Goal: Check status: Check status

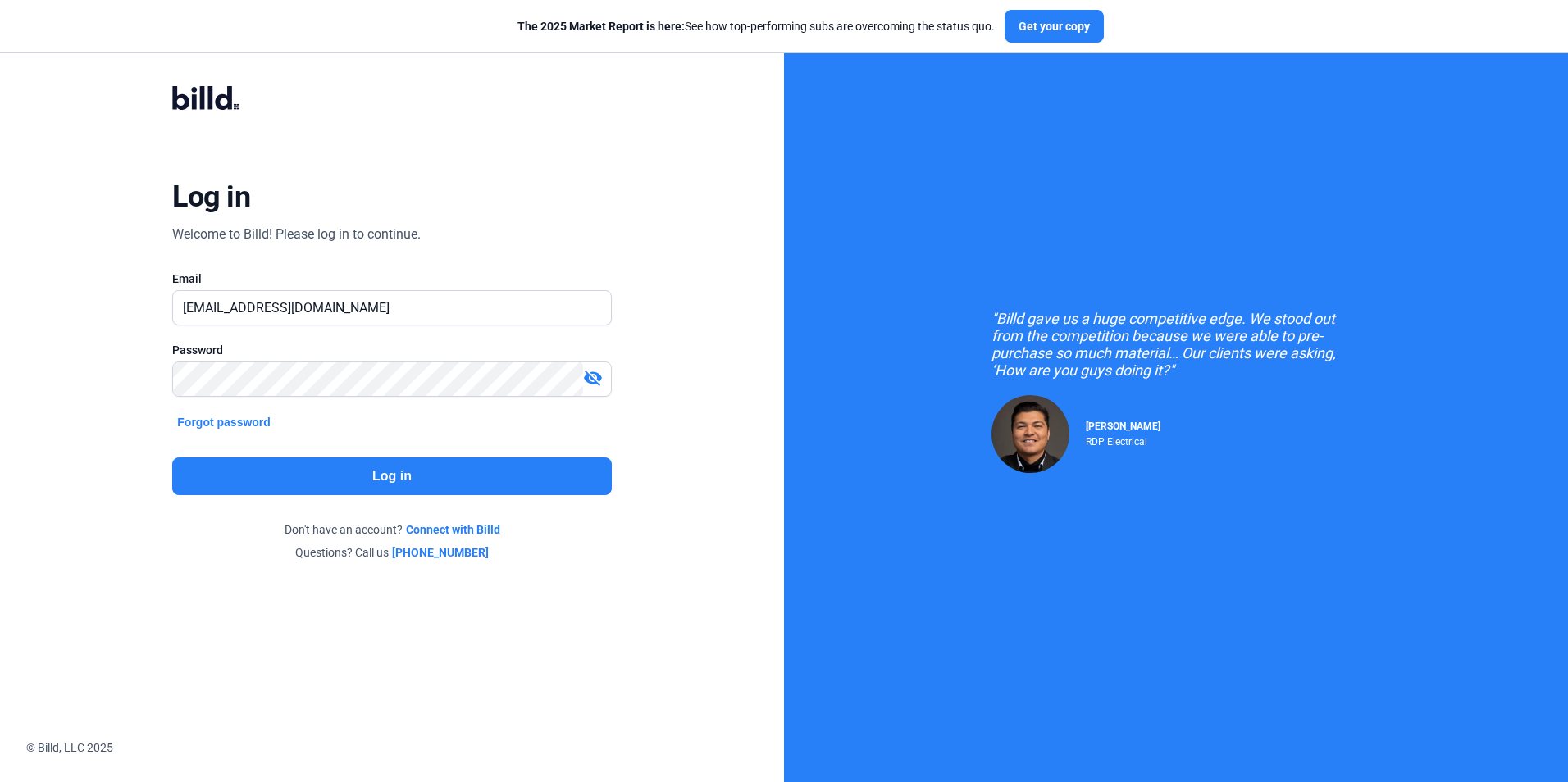
click at [370, 484] on button "Log in" at bounding box center [391, 477] width 438 height 38
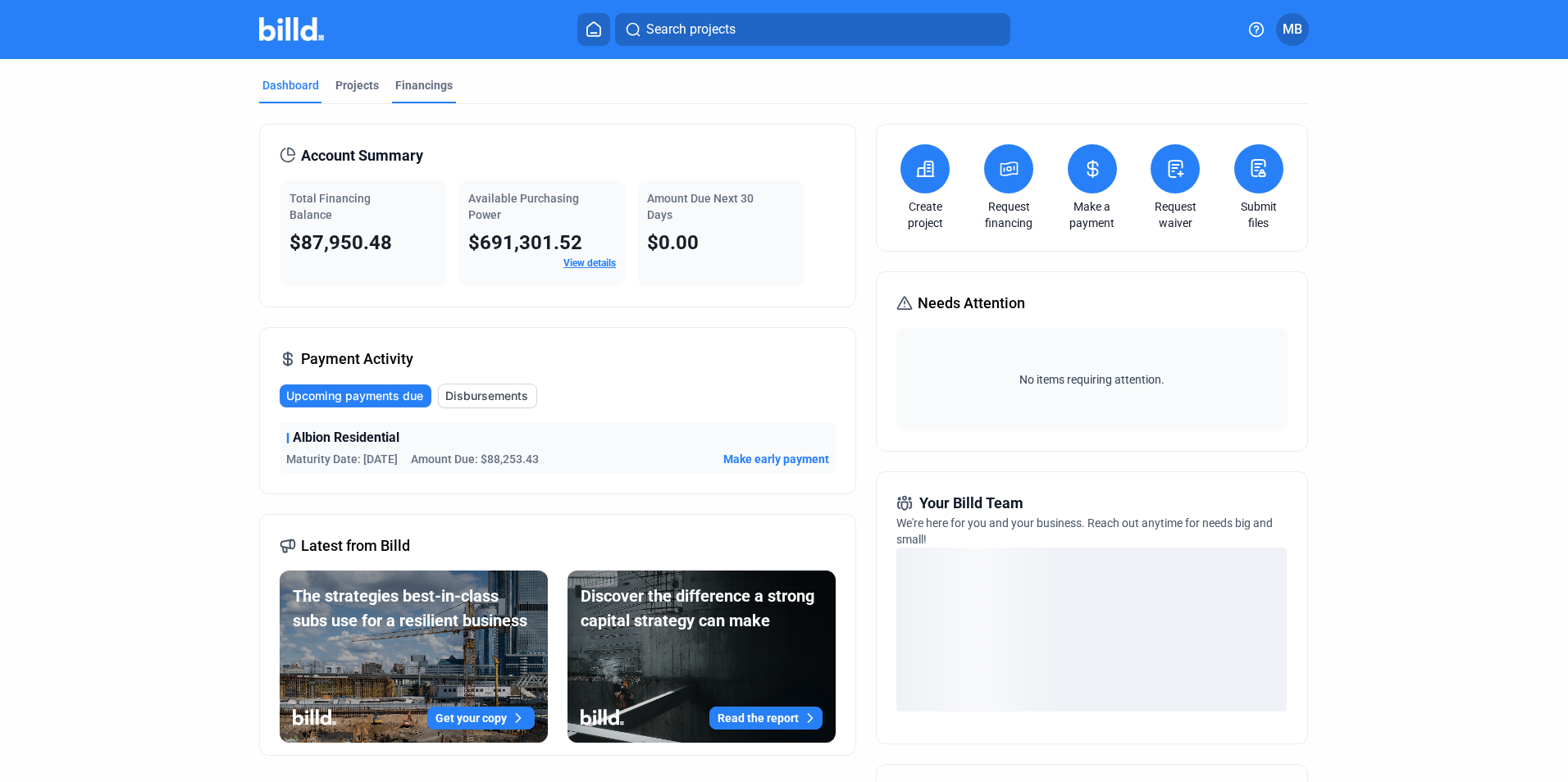
click at [422, 87] on div "Financings" at bounding box center [423, 85] width 58 height 16
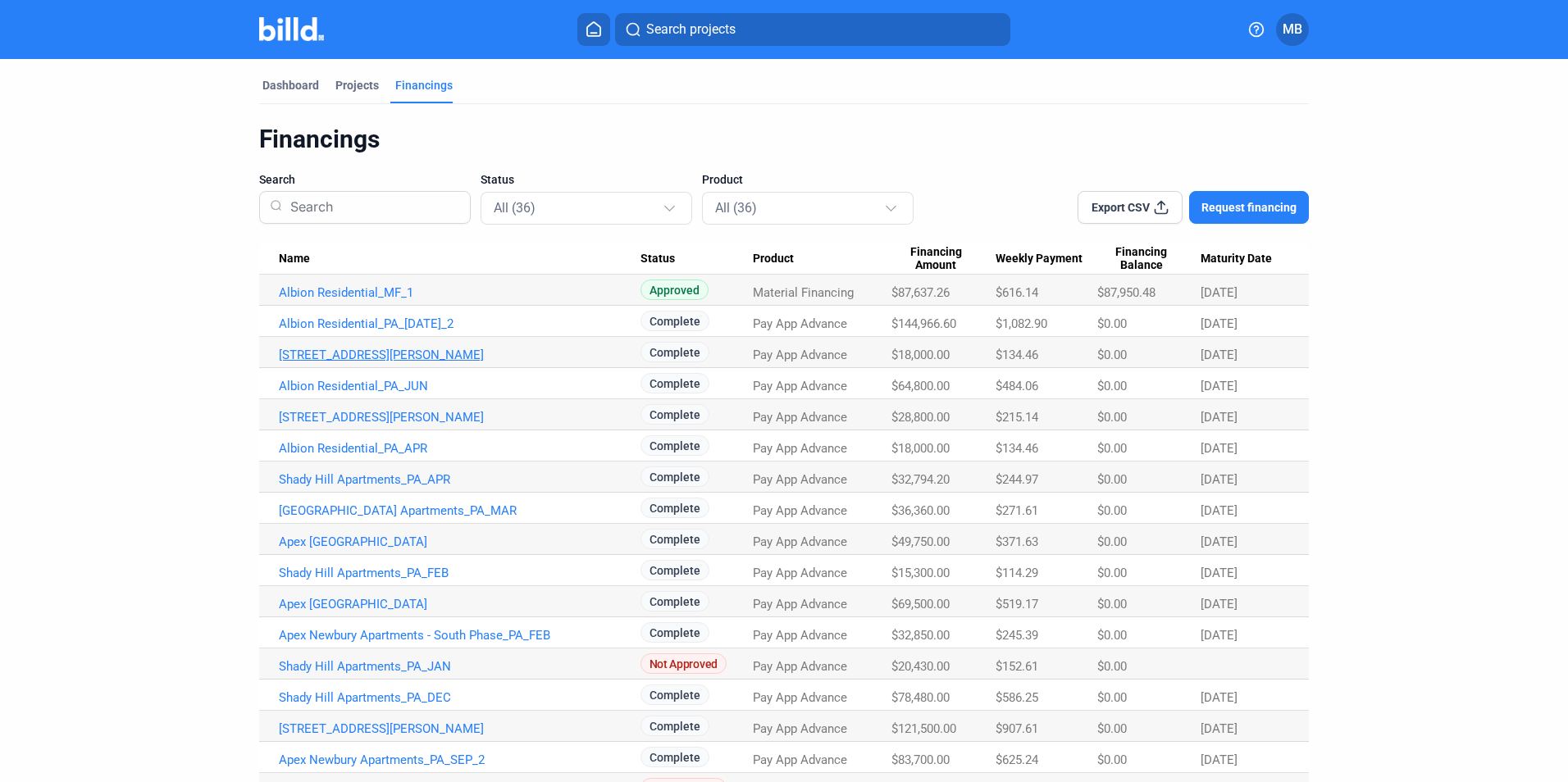
click at [381, 358] on link "[STREET_ADDRESS][PERSON_NAME]" at bounding box center [459, 355] width 361 height 15
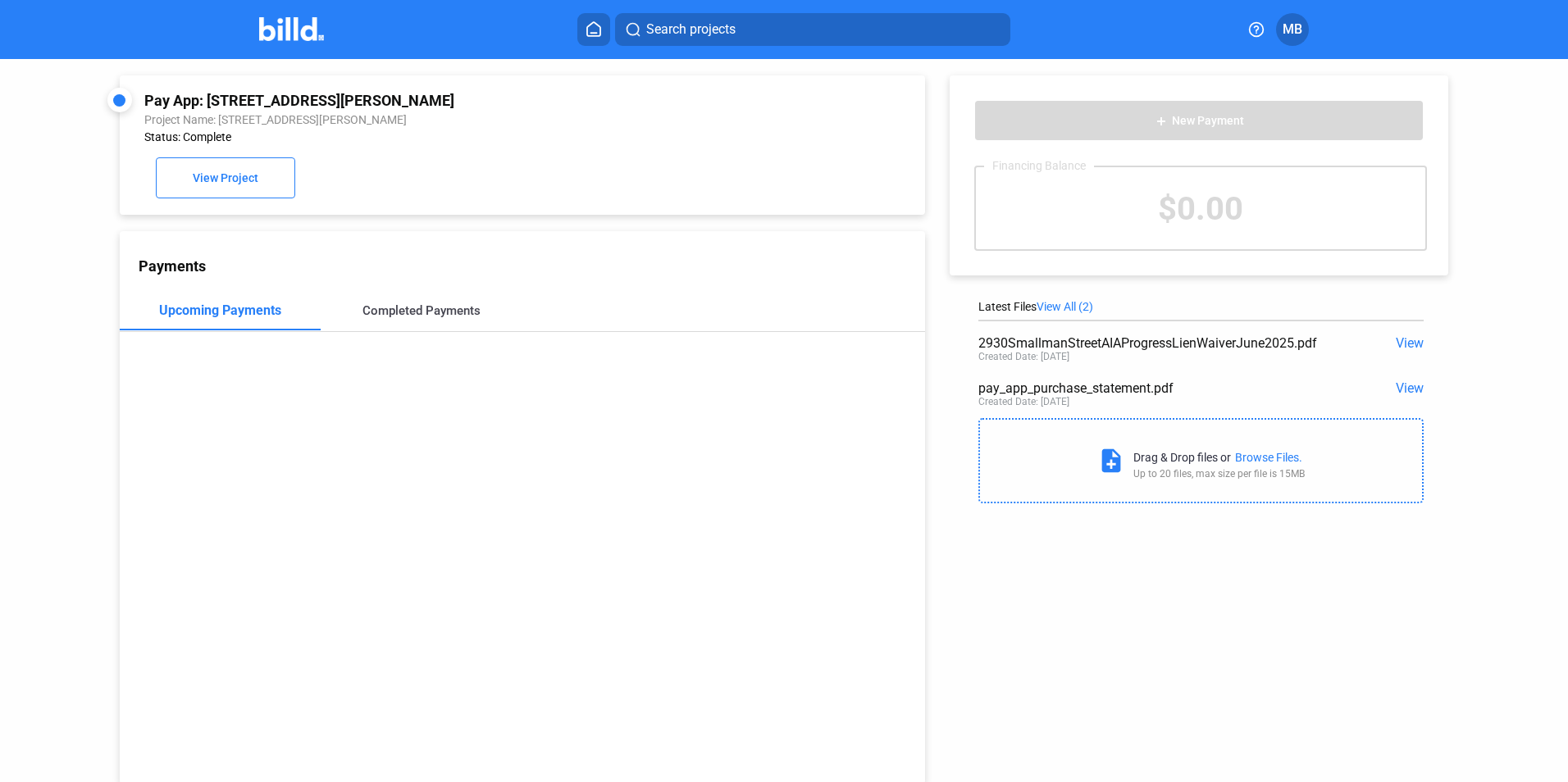
click at [395, 316] on div "Completed Payments" at bounding box center [421, 311] width 118 height 15
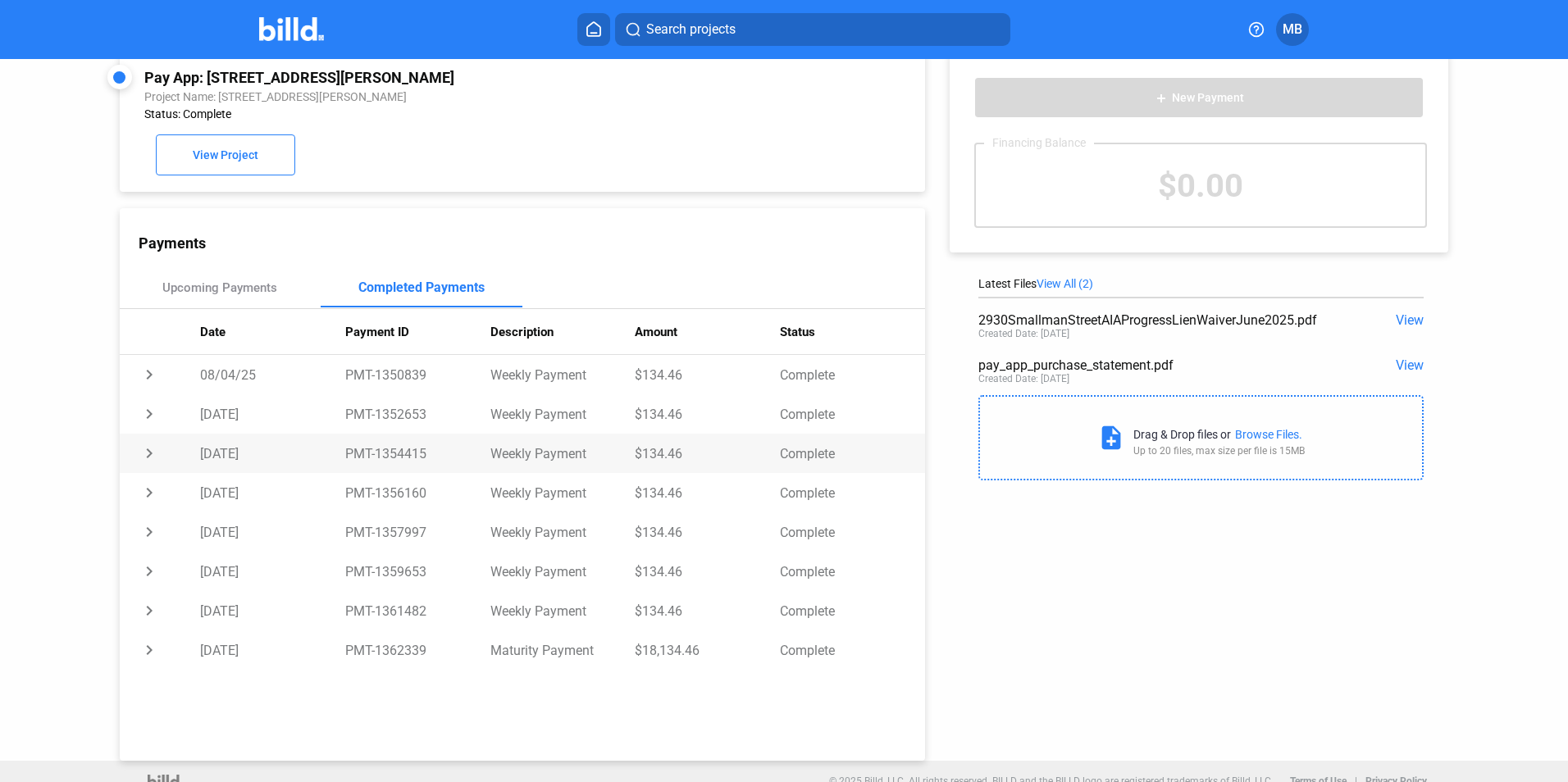
scroll to position [45, 0]
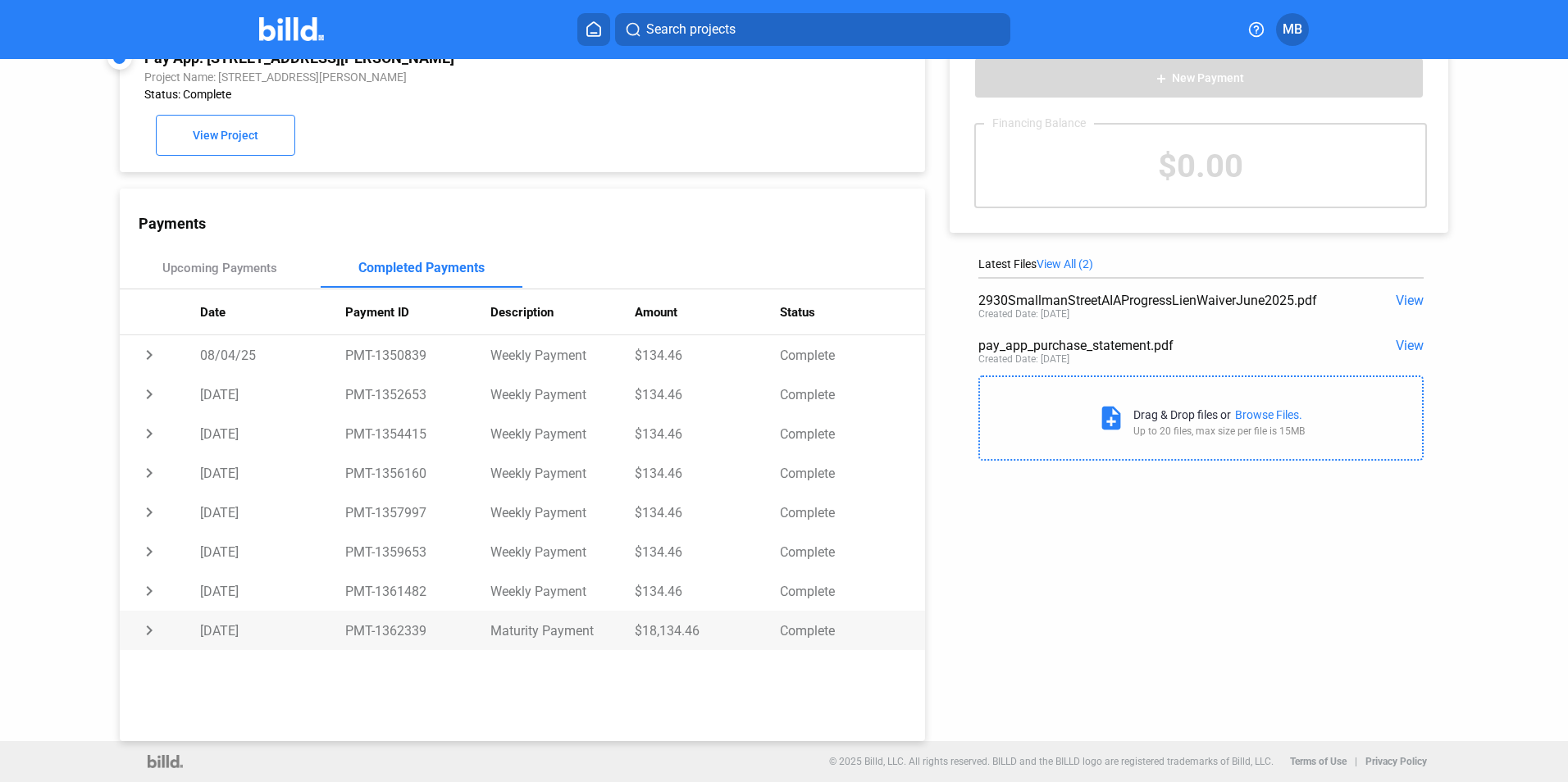
drag, startPoint x: 374, startPoint y: 630, endPoint x: 426, endPoint y: 627, distance: 52.1
click at [426, 627] on td "PMT-1362339" at bounding box center [418, 630] width 146 height 39
copy td "1362339"
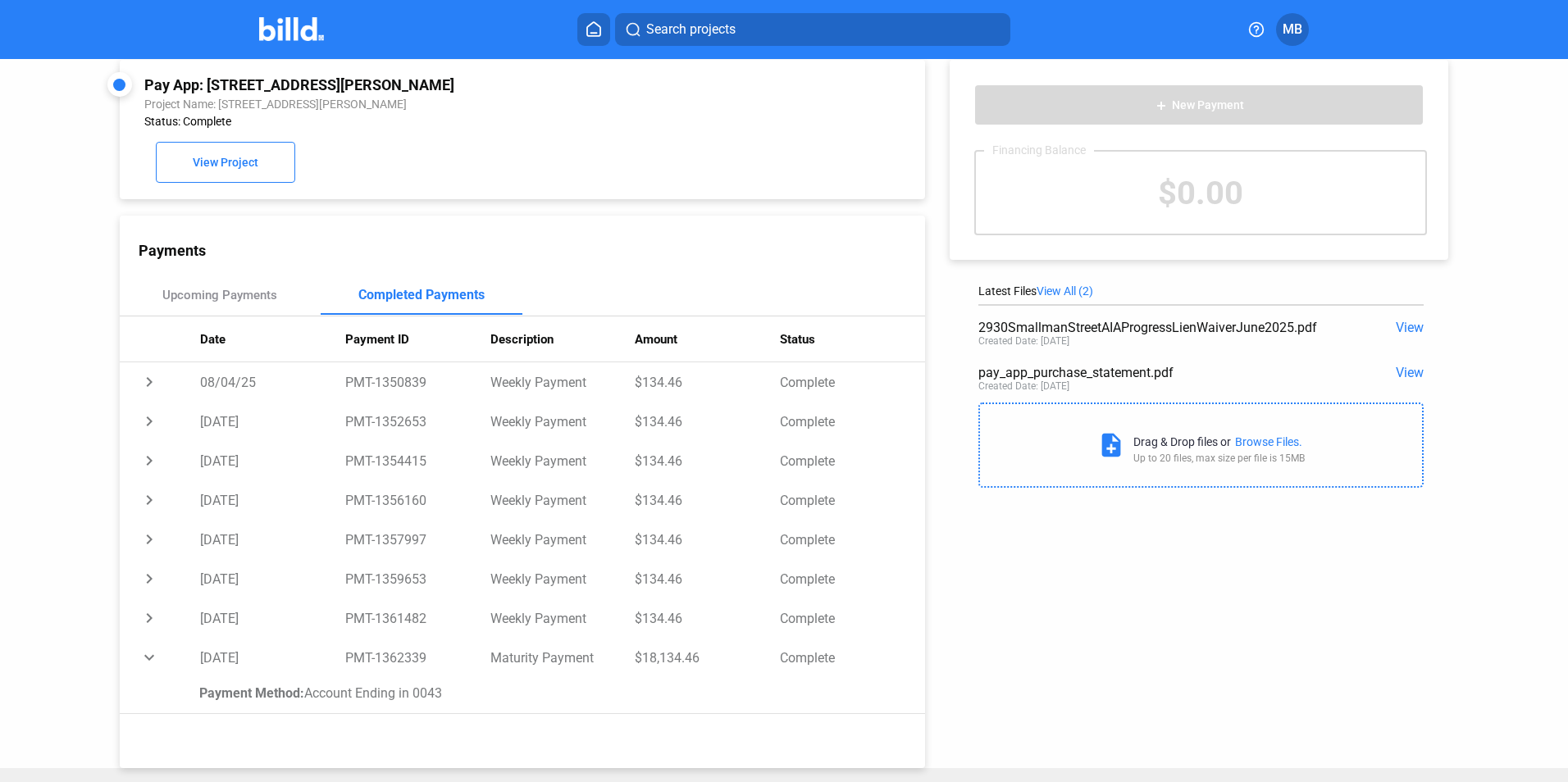
scroll to position [0, 0]
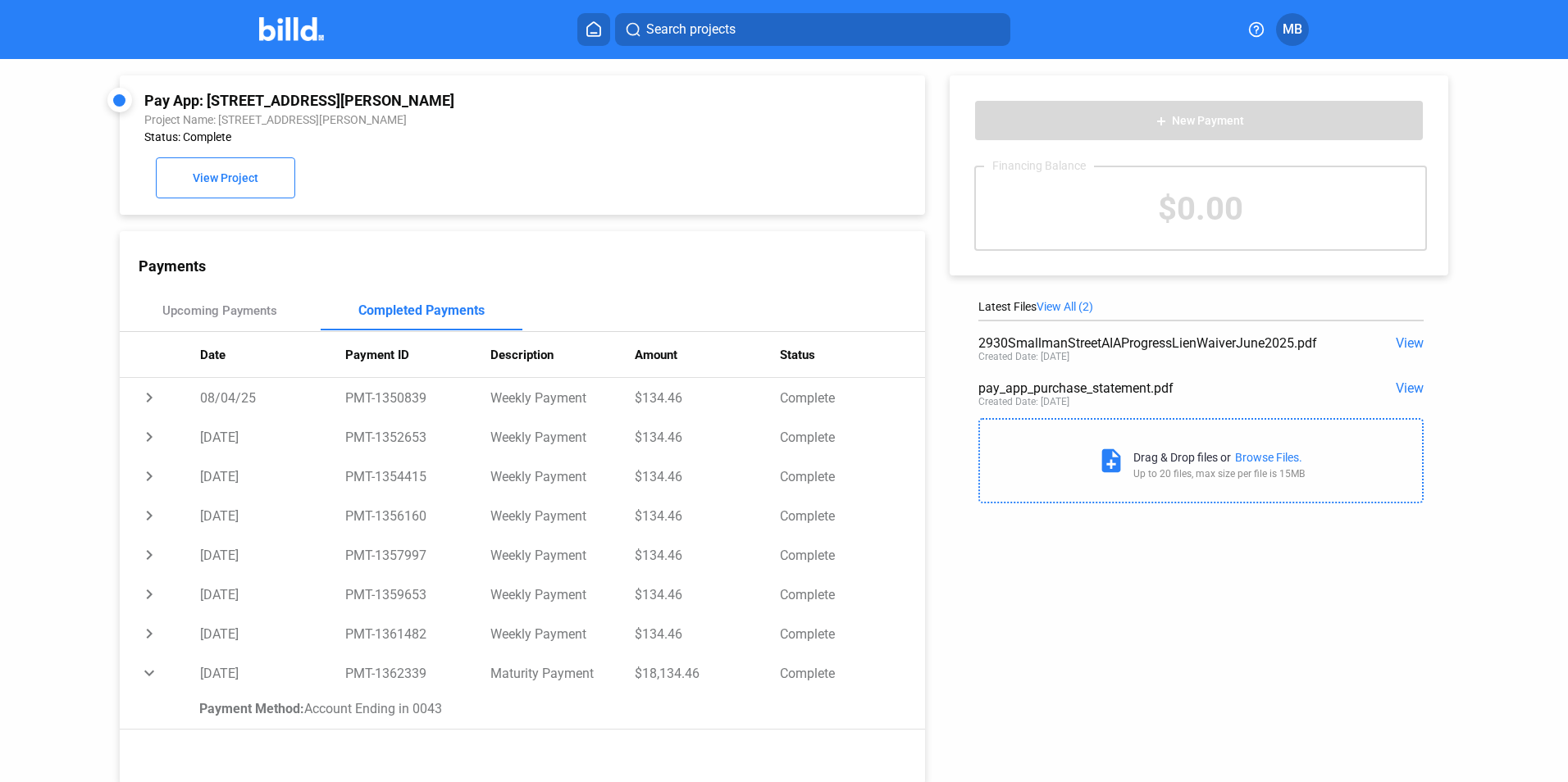
drag, startPoint x: 204, startPoint y: 101, endPoint x: 417, endPoint y: 93, distance: 213.2
click at [417, 93] on div "Pay App: [STREET_ADDRESS][PERSON_NAME]" at bounding box center [447, 99] width 605 height 17
copy div "[STREET_ADDRESS][PERSON_NAME]"
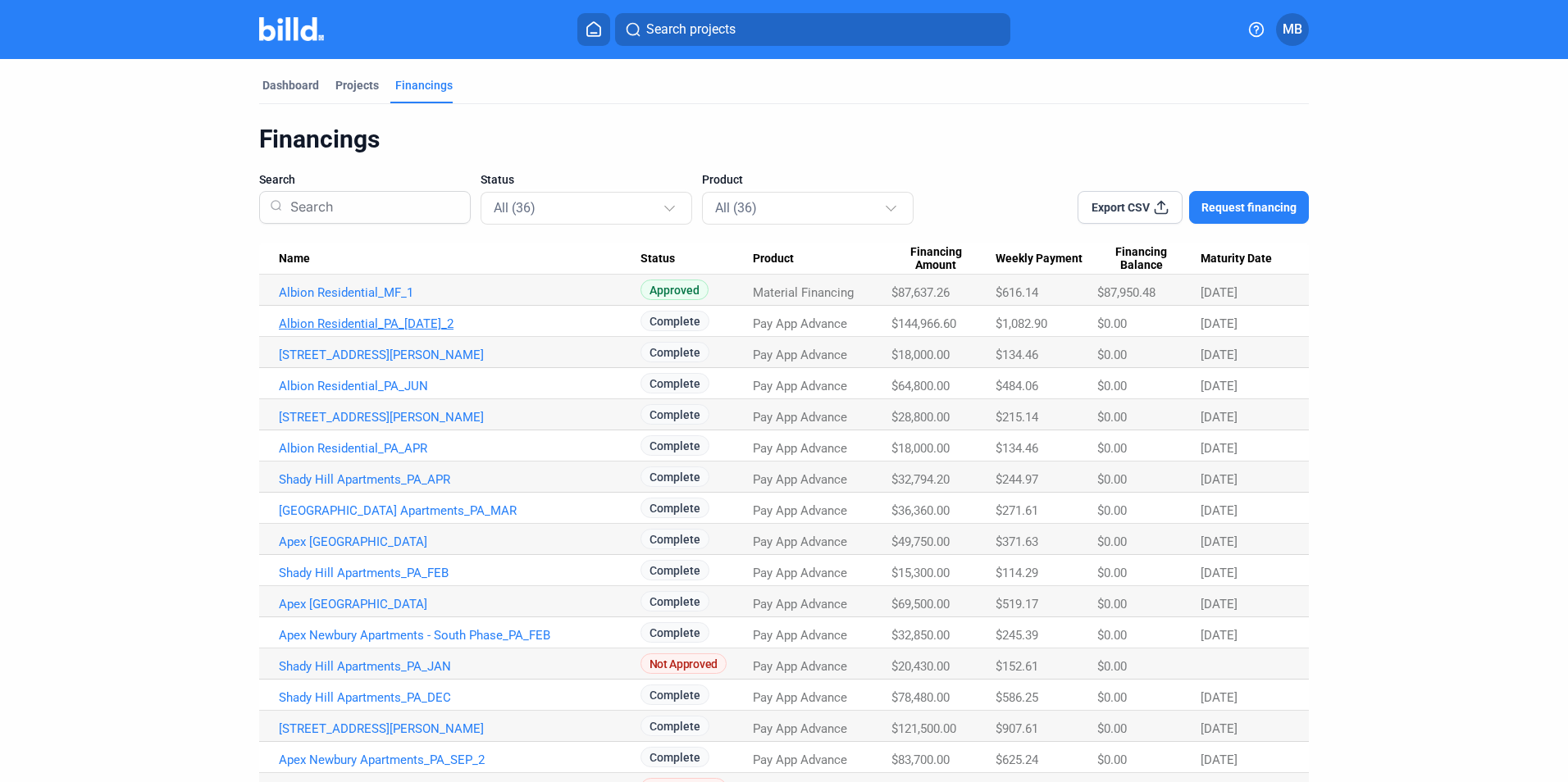
click at [308, 320] on link "Albion Residential_PA_[DATE]_2" at bounding box center [459, 324] width 361 height 15
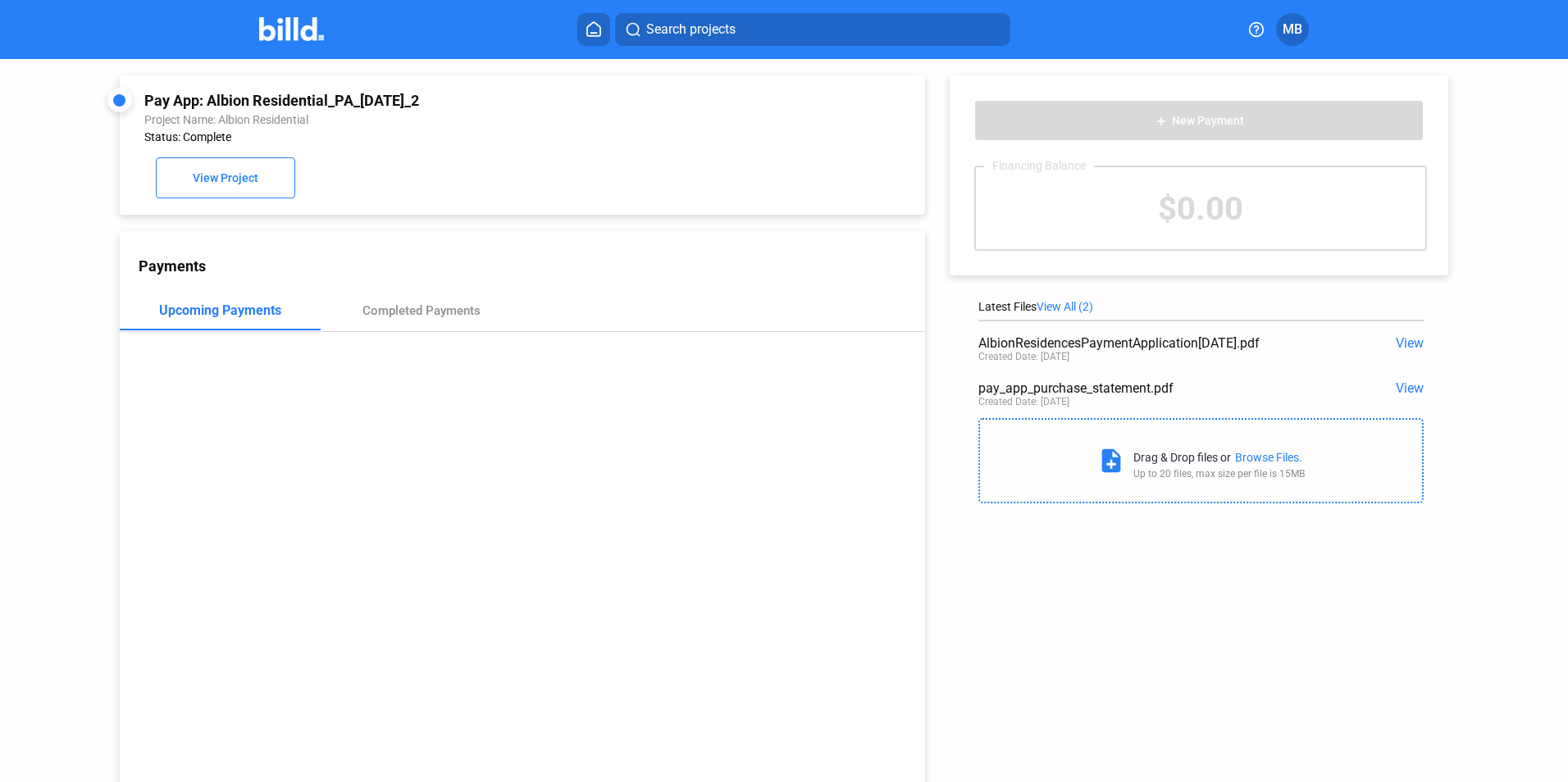
drag, startPoint x: 209, startPoint y: 101, endPoint x: 403, endPoint y: 101, distance: 194.0
click at [403, 101] on div "Pay App: Albion Residential_PA_[DATE]_2" at bounding box center [447, 99] width 605 height 17
copy div "Albion Residential_PA_[DATE]_2"
click at [413, 306] on div "Completed Payments" at bounding box center [421, 311] width 201 height 39
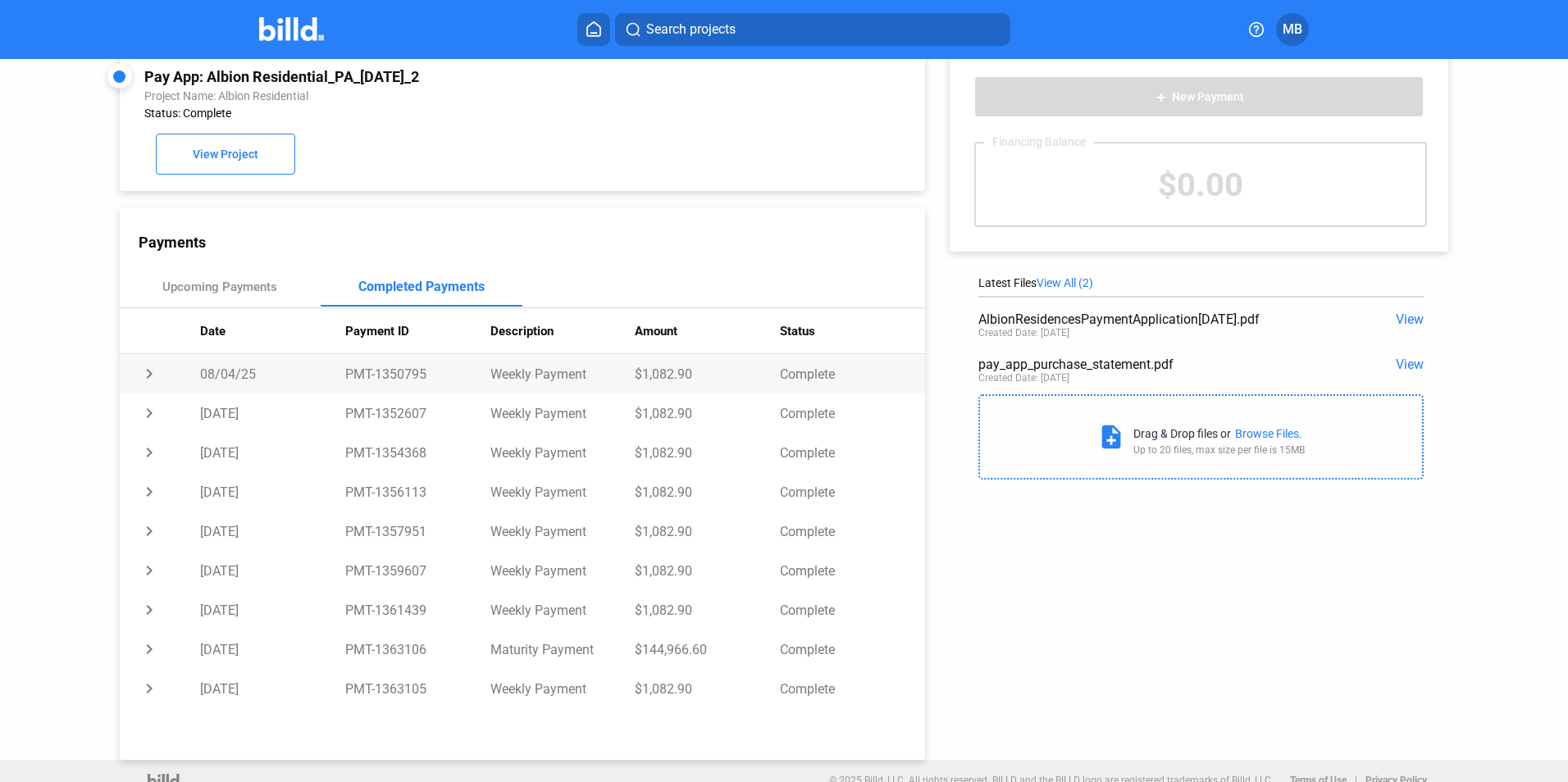
scroll to position [45, 0]
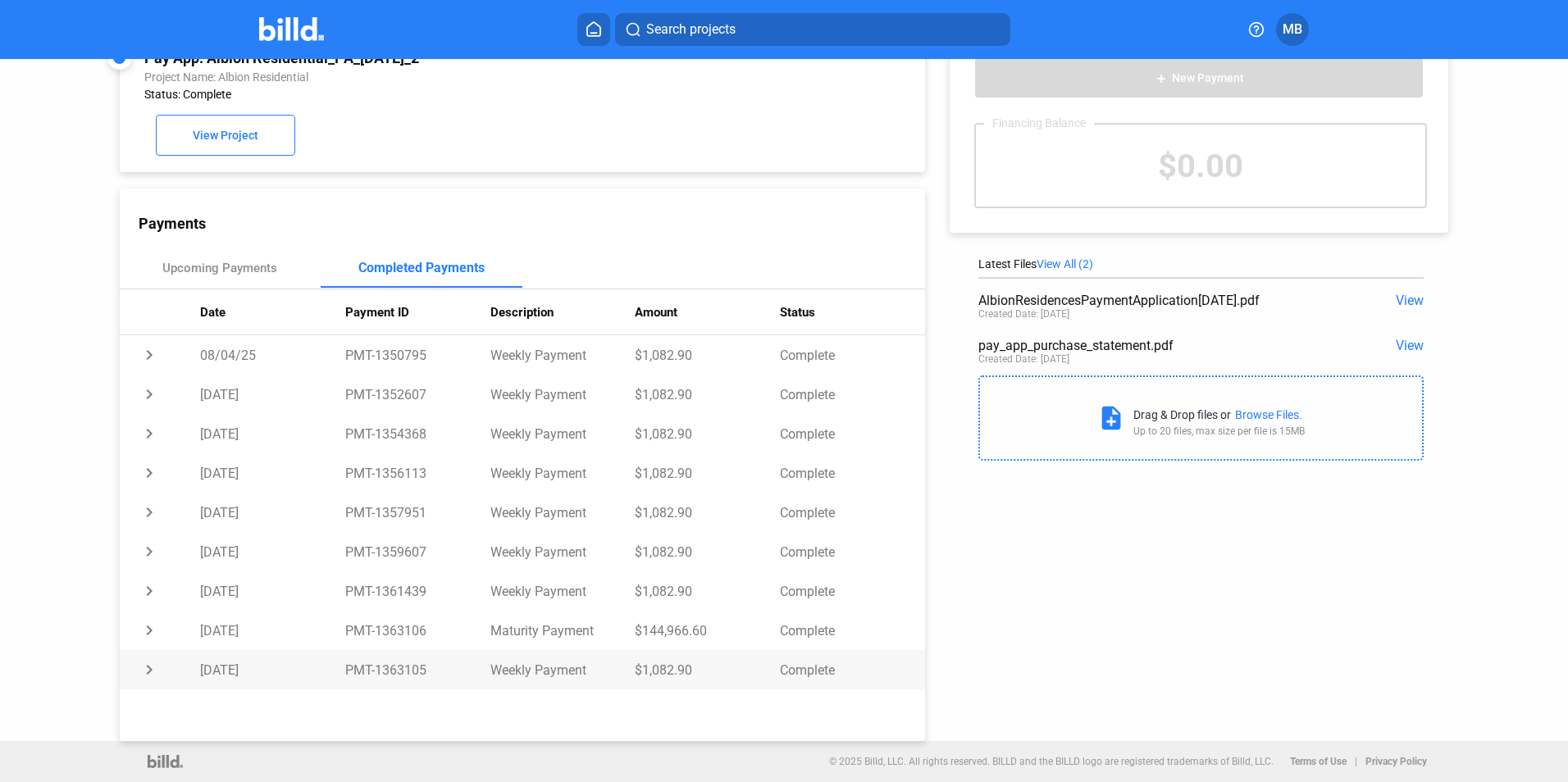
drag, startPoint x: 373, startPoint y: 670, endPoint x: 425, endPoint y: 671, distance: 52.0
click at [425, 671] on td "PMT-1363105" at bounding box center [418, 670] width 146 height 39
drag, startPoint x: 425, startPoint y: 671, endPoint x: 377, endPoint y: 636, distance: 59.4
click at [377, 636] on td "PMT-1363106" at bounding box center [418, 630] width 146 height 39
drag, startPoint x: 374, startPoint y: 631, endPoint x: 425, endPoint y: 633, distance: 51.0
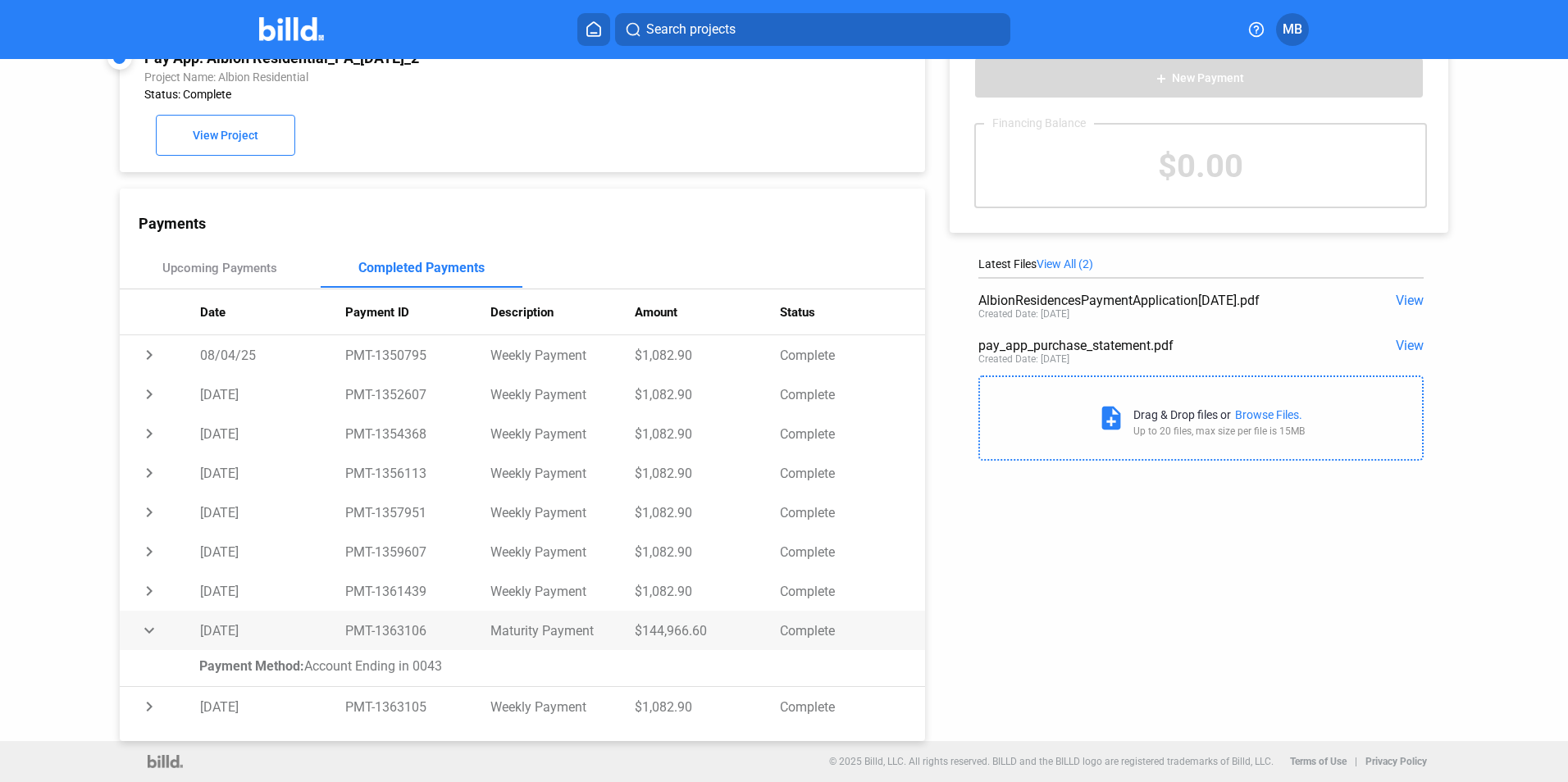
click at [425, 633] on td "PMT-1363106" at bounding box center [418, 630] width 146 height 39
copy td "1363106"
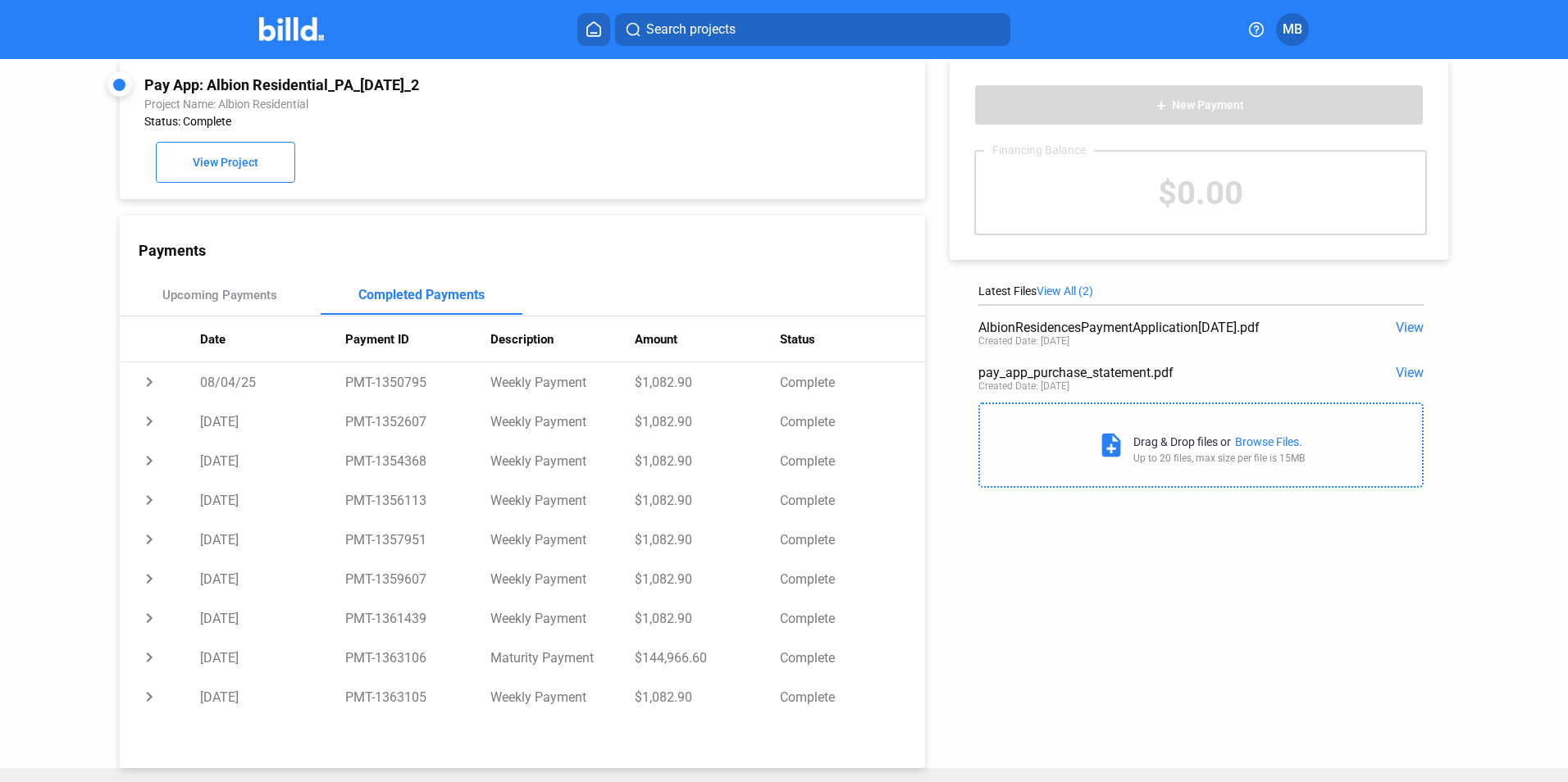
scroll to position [0, 0]
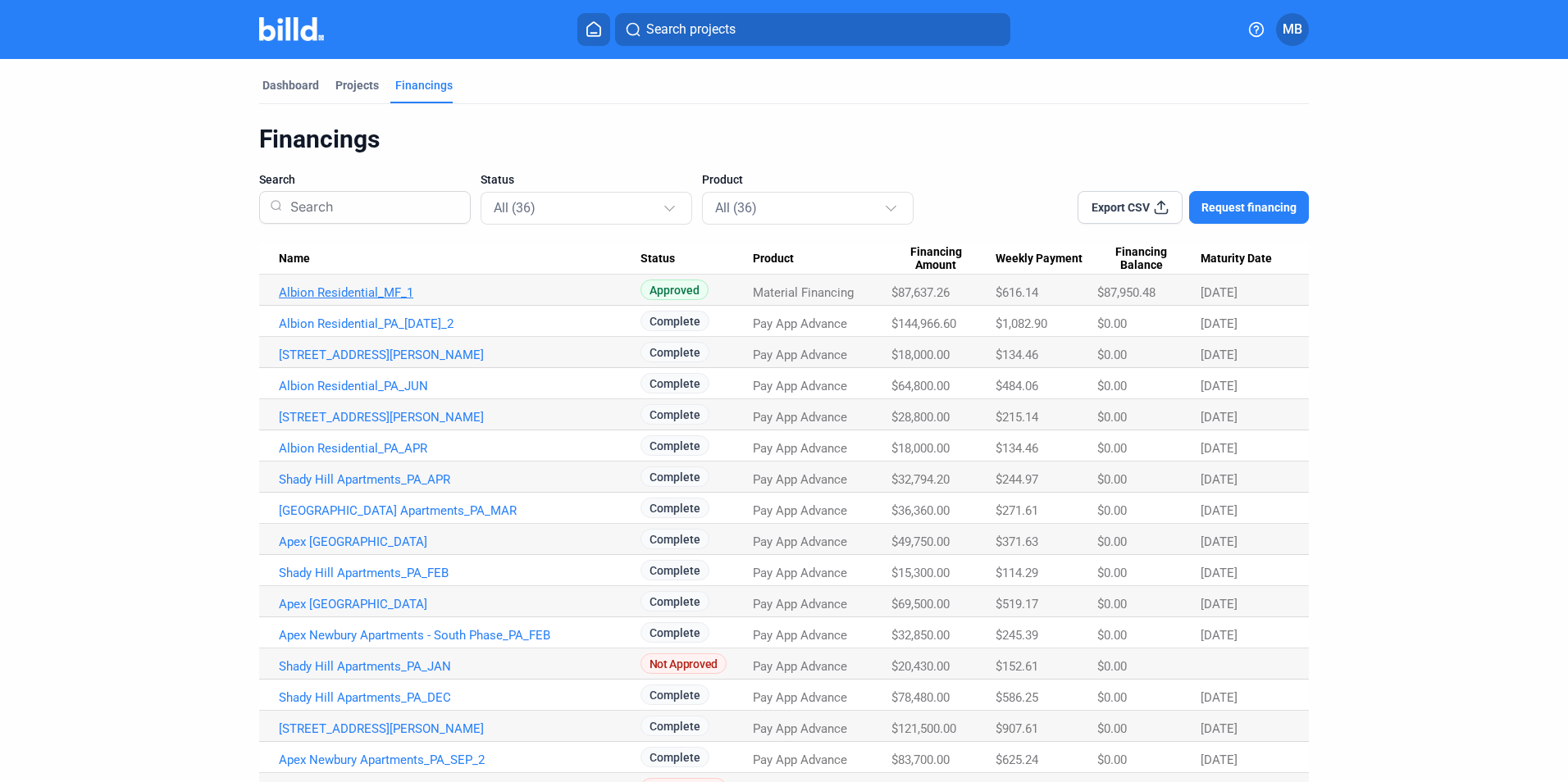
click at [369, 296] on link "Albion Residential_MF_1" at bounding box center [459, 293] width 361 height 15
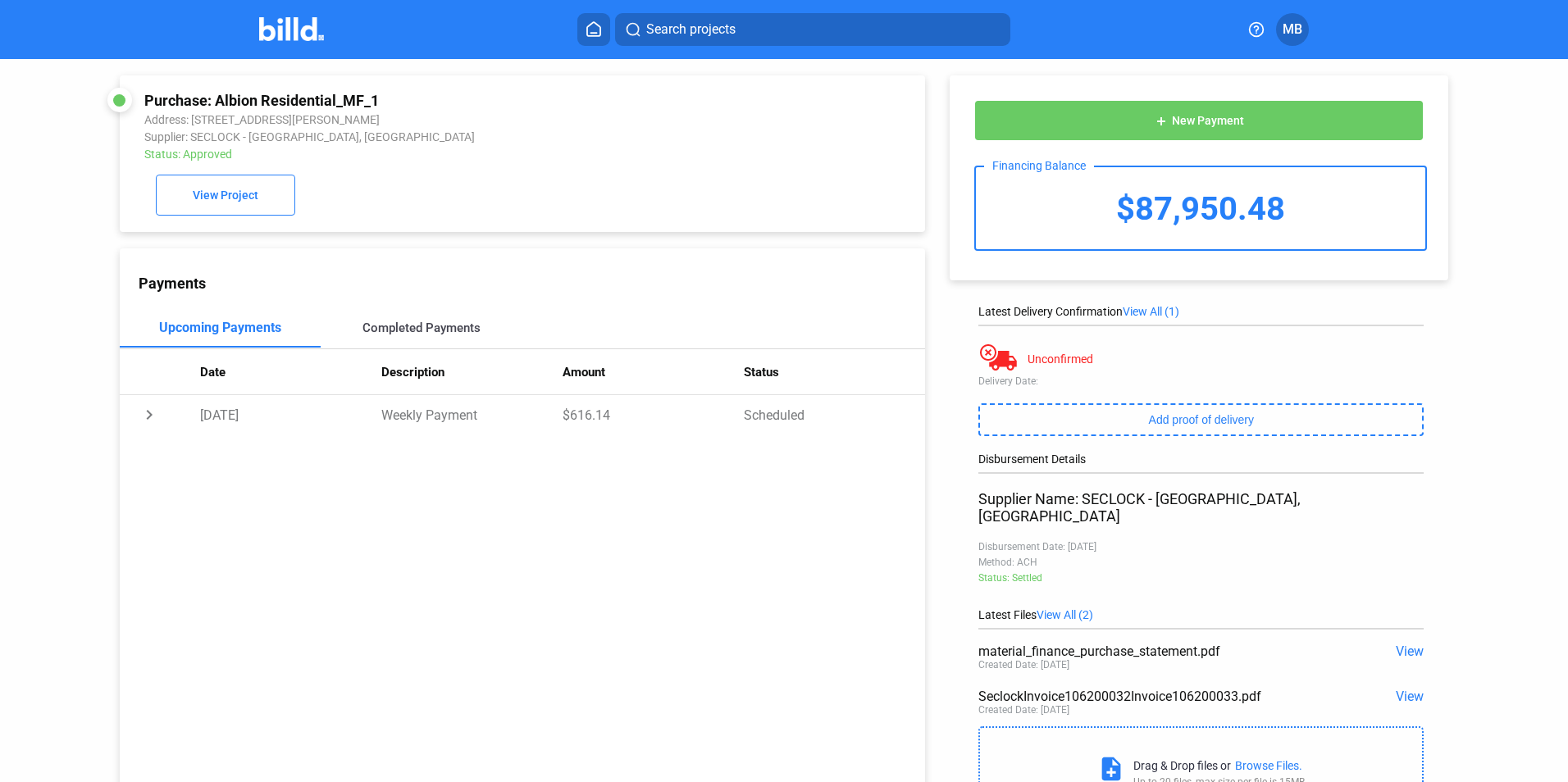
click at [419, 336] on div "Completed Payments" at bounding box center [421, 328] width 118 height 15
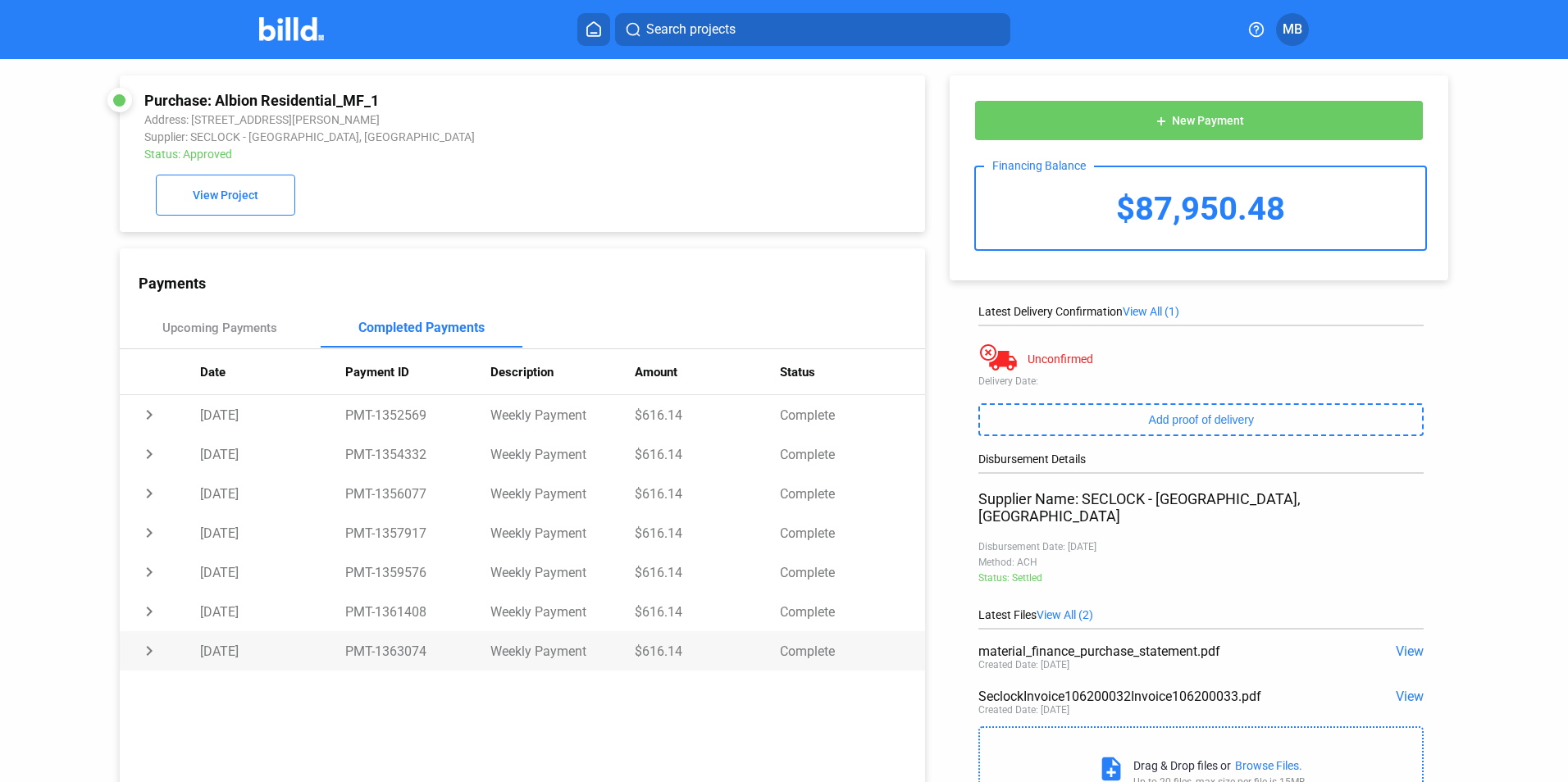
drag, startPoint x: 374, startPoint y: 654, endPoint x: 426, endPoint y: 655, distance: 52.0
click at [426, 655] on td "PMT-1363074" at bounding box center [418, 651] width 146 height 39
copy td "1363074"
